Goal: Navigation & Orientation: Find specific page/section

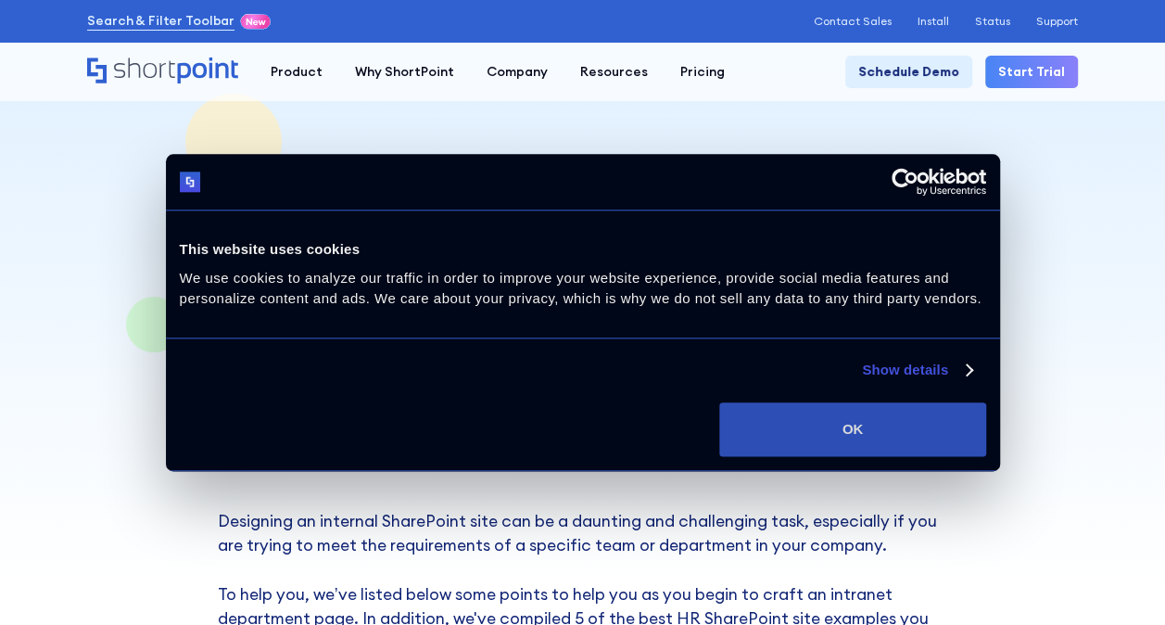
click at [899, 422] on button "OK" at bounding box center [852, 429] width 266 height 54
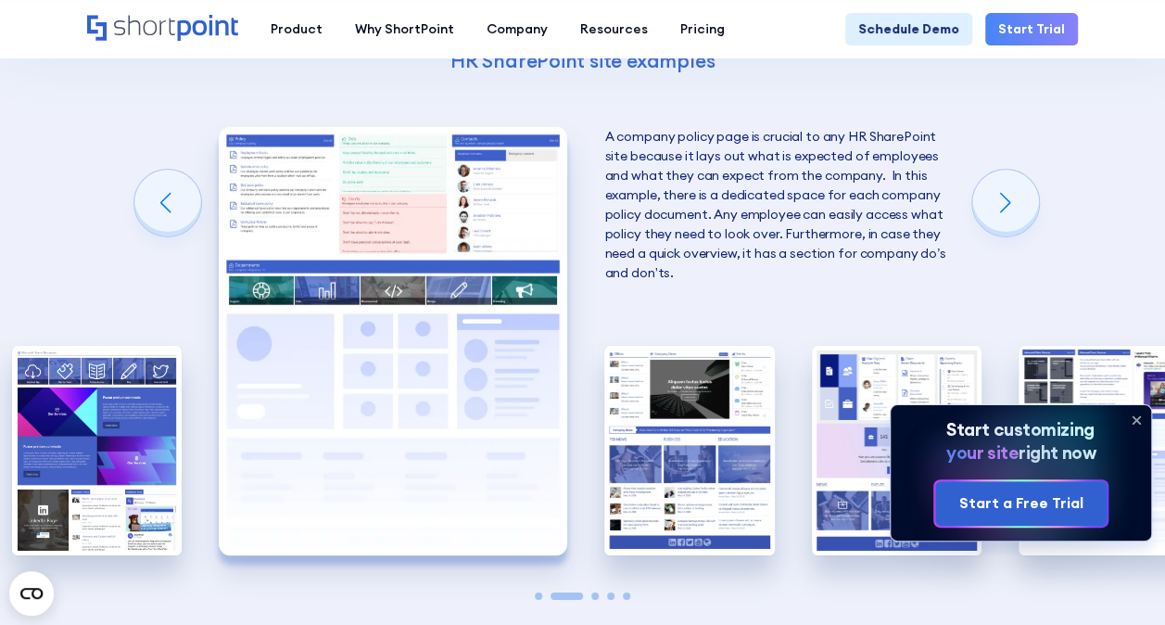
scroll to position [2872, 0]
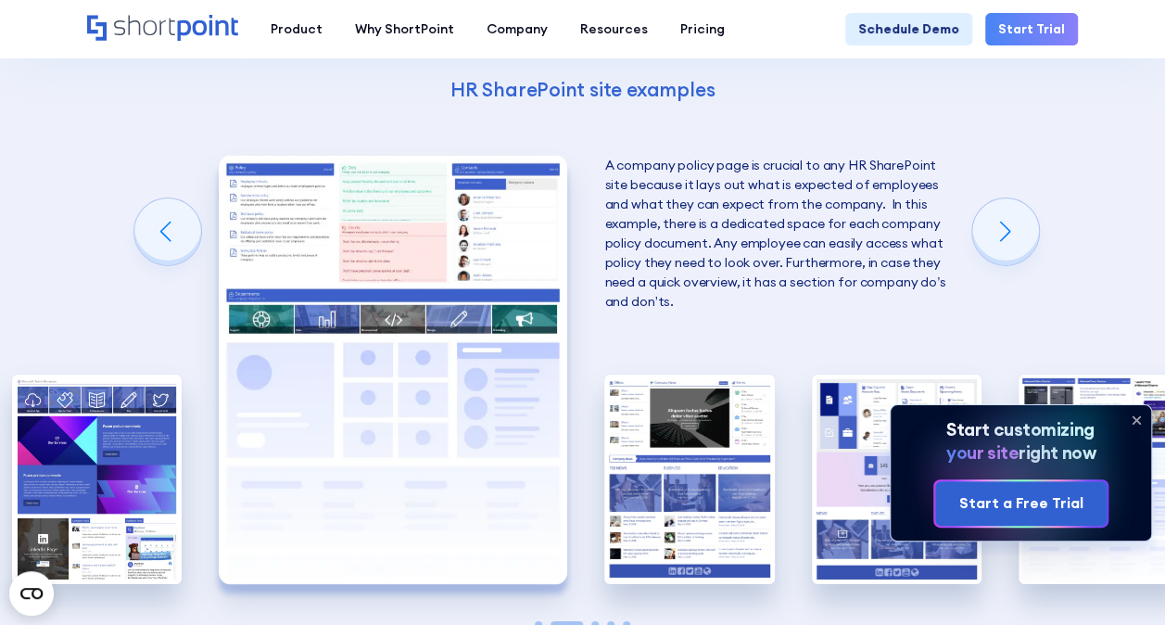
click at [393, 220] on img "2 / 5" at bounding box center [393, 370] width 348 height 428
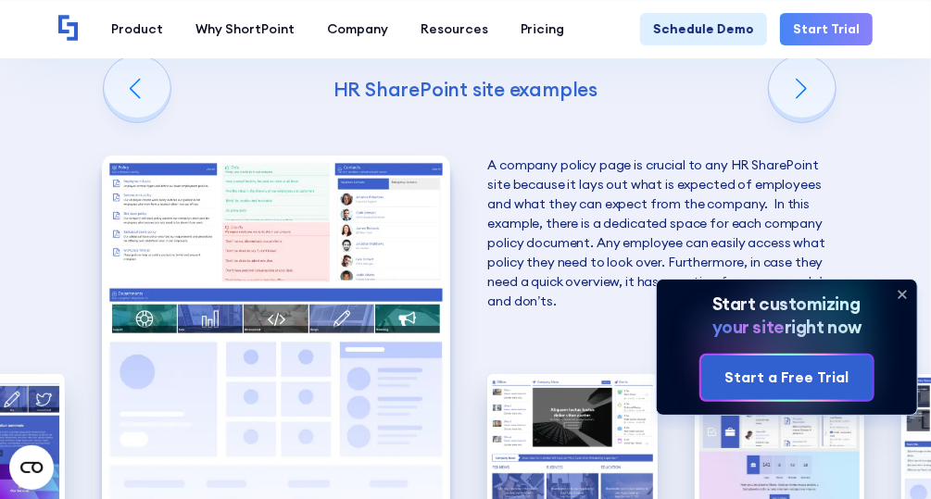
drag, startPoint x: 1010, startPoint y: 6, endPoint x: 271, endPoint y: 145, distance: 751.5
click at [271, 145] on div "Creating an HR SharePoint site Now that you know what to consider when creating…" at bounding box center [465, 193] width 931 height 1205
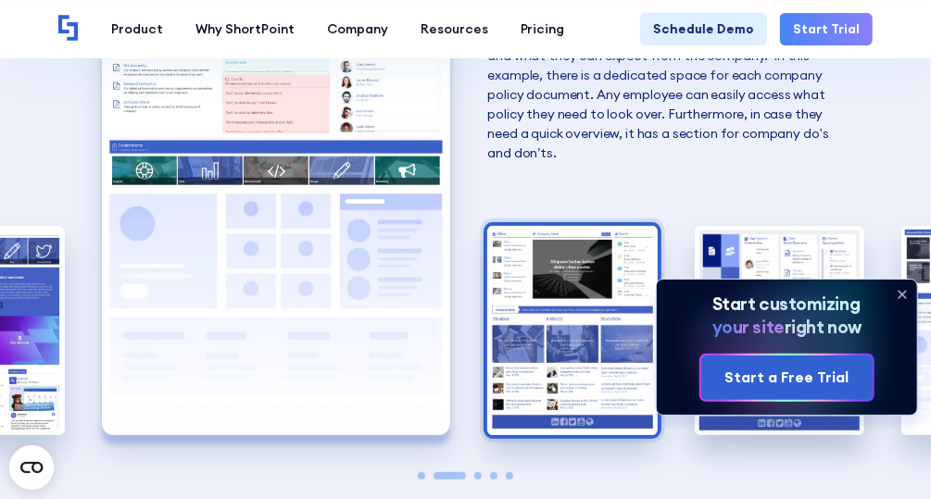
scroll to position [2947, 0]
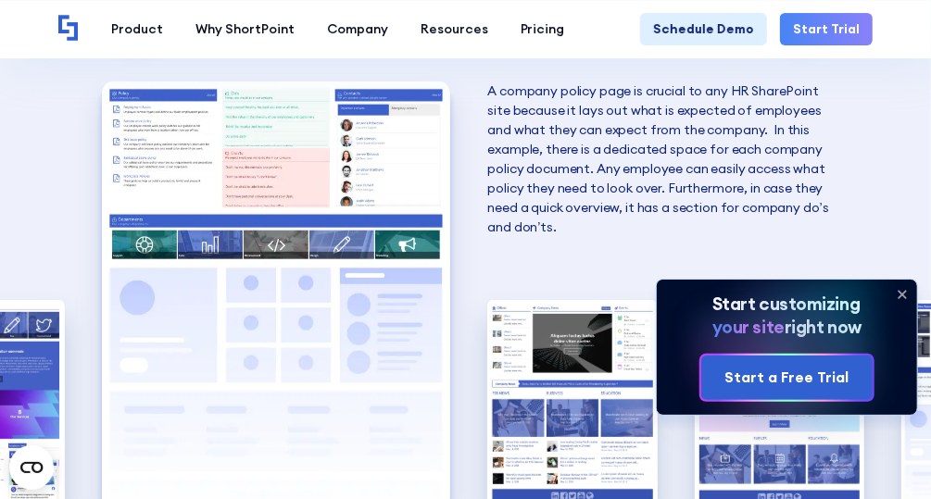
click at [906, 291] on icon at bounding box center [902, 294] width 7 height 7
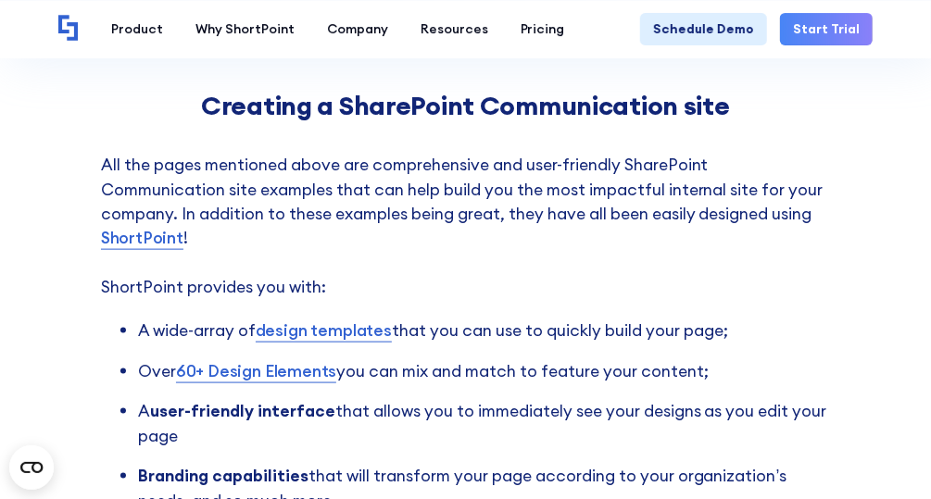
scroll to position [3465, 0]
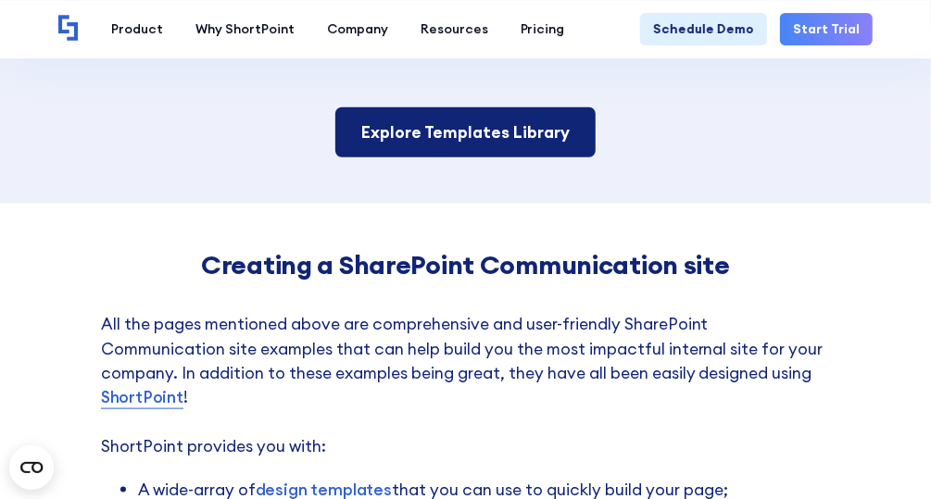
click at [507, 135] on link "Explore Templates Library" at bounding box center [465, 132] width 260 height 50
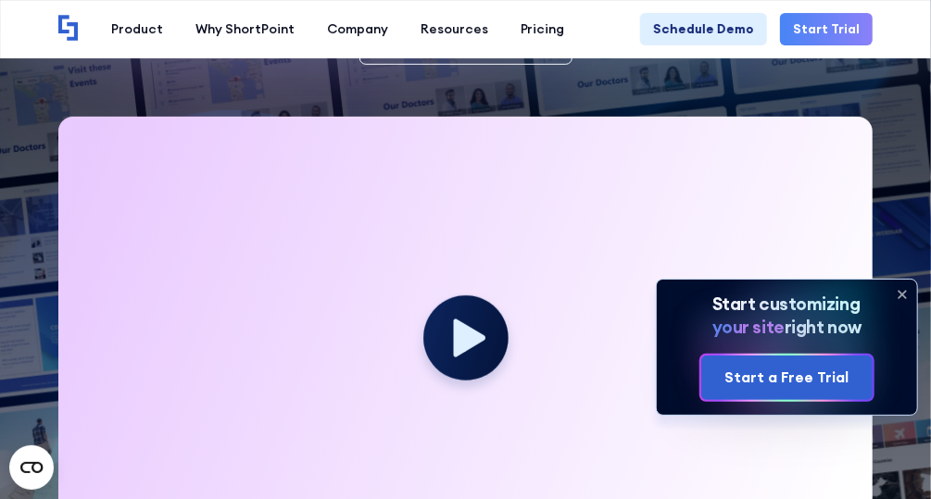
scroll to position [371, 0]
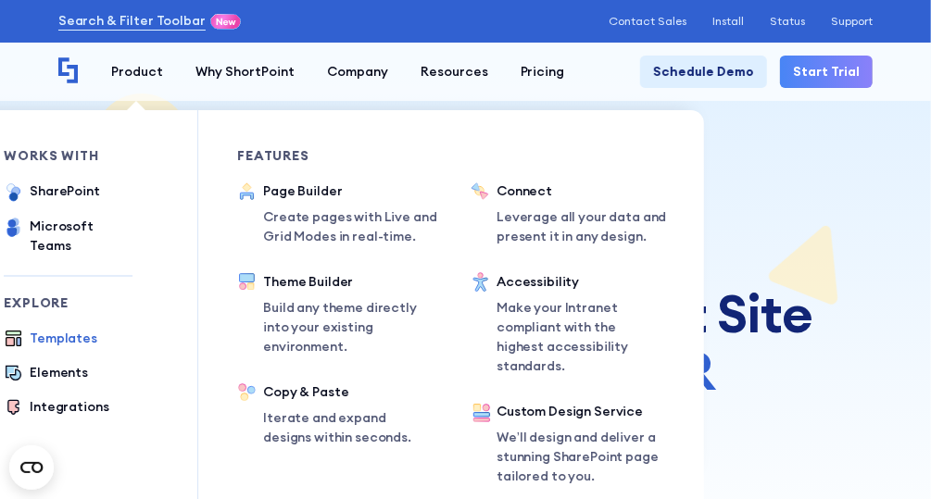
click at [57, 330] on div "Templates" at bounding box center [64, 338] width 68 height 19
